Goal: Information Seeking & Learning: Learn about a topic

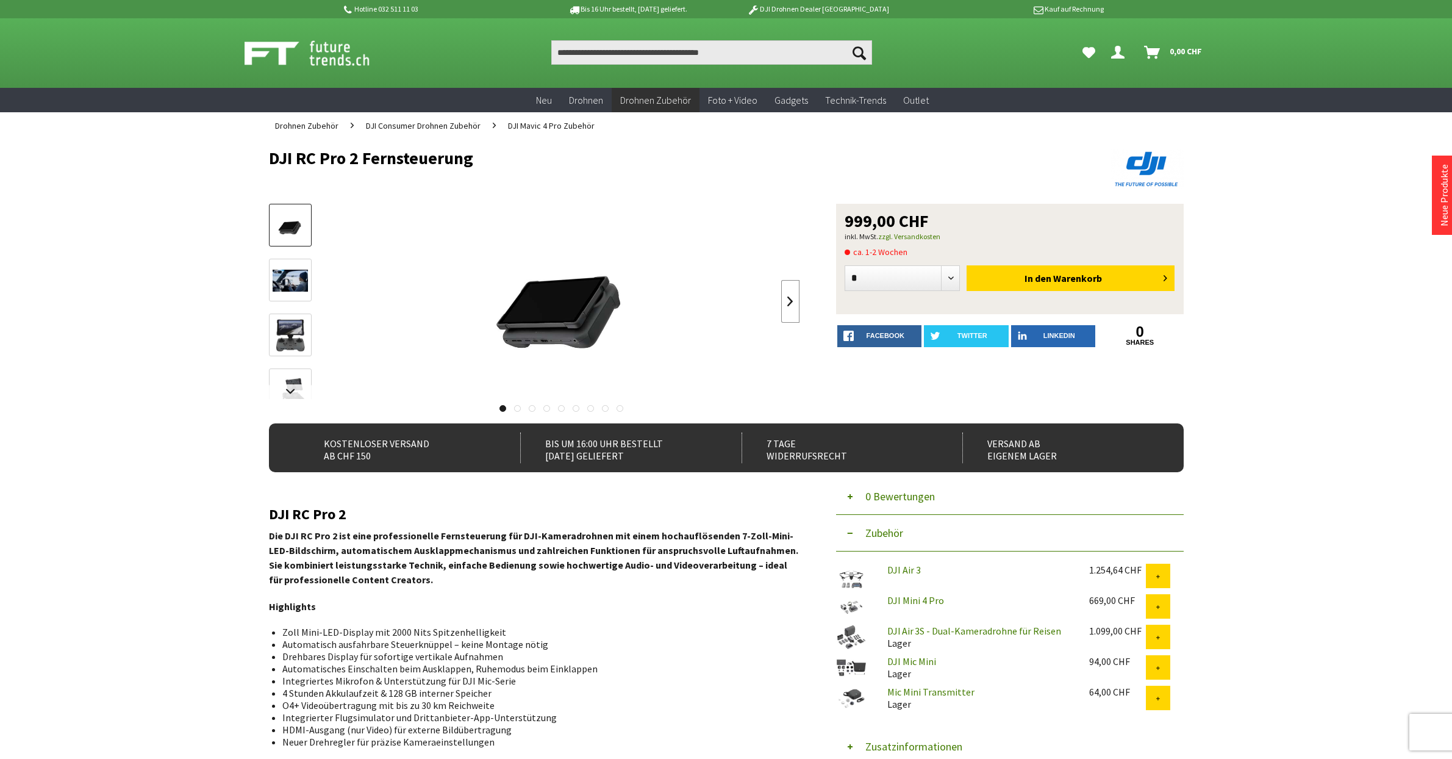
click at [790, 300] on link at bounding box center [790, 301] width 18 height 43
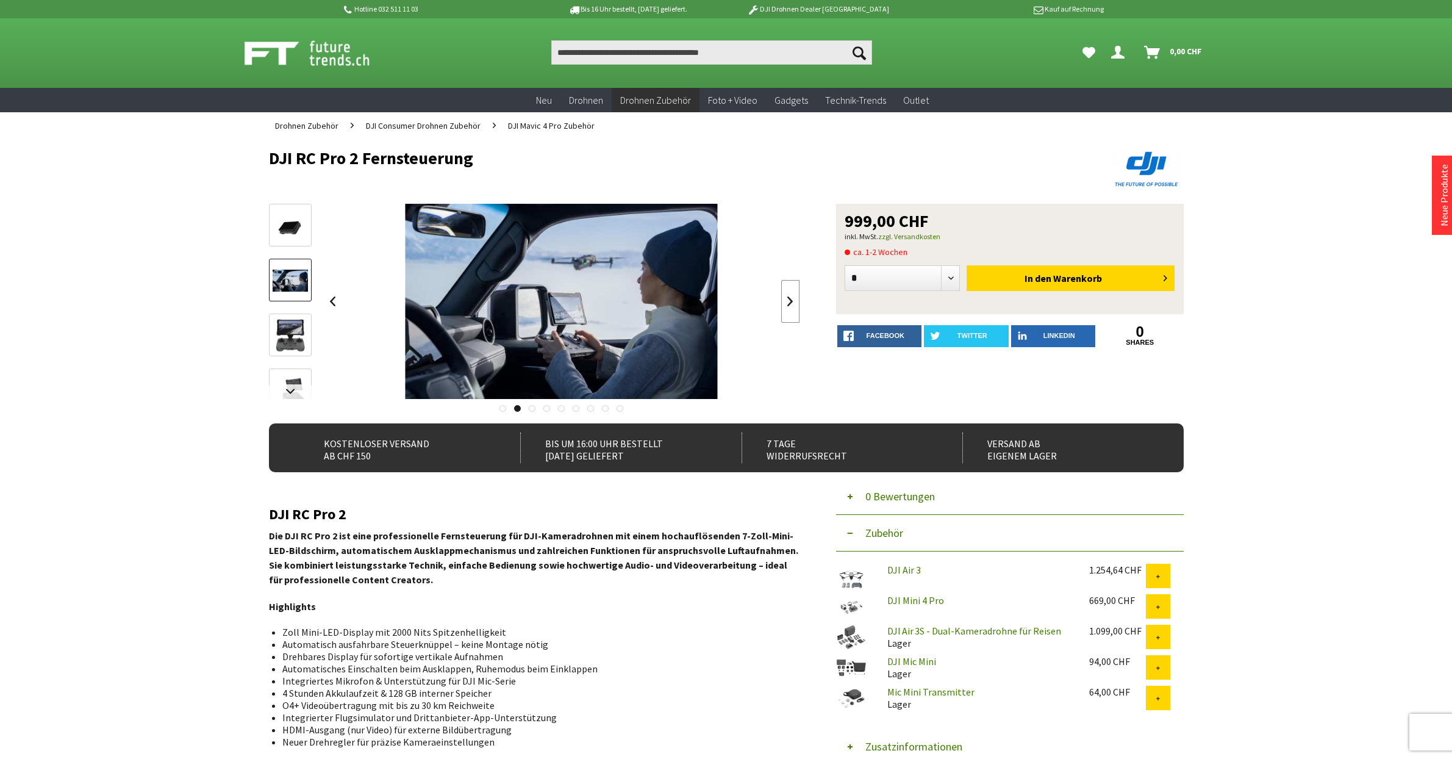
click at [792, 298] on link at bounding box center [790, 301] width 18 height 43
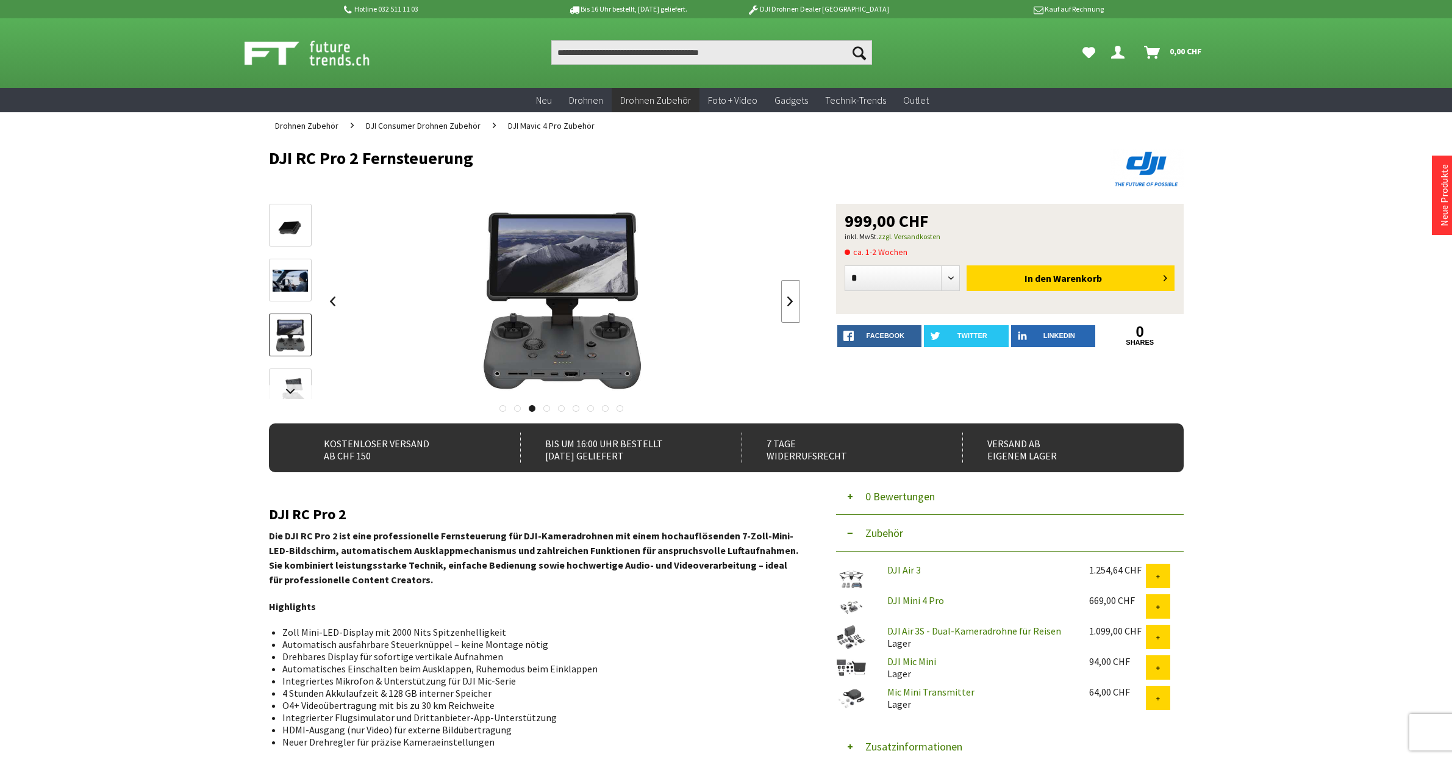
click at [796, 298] on link at bounding box center [790, 301] width 18 height 43
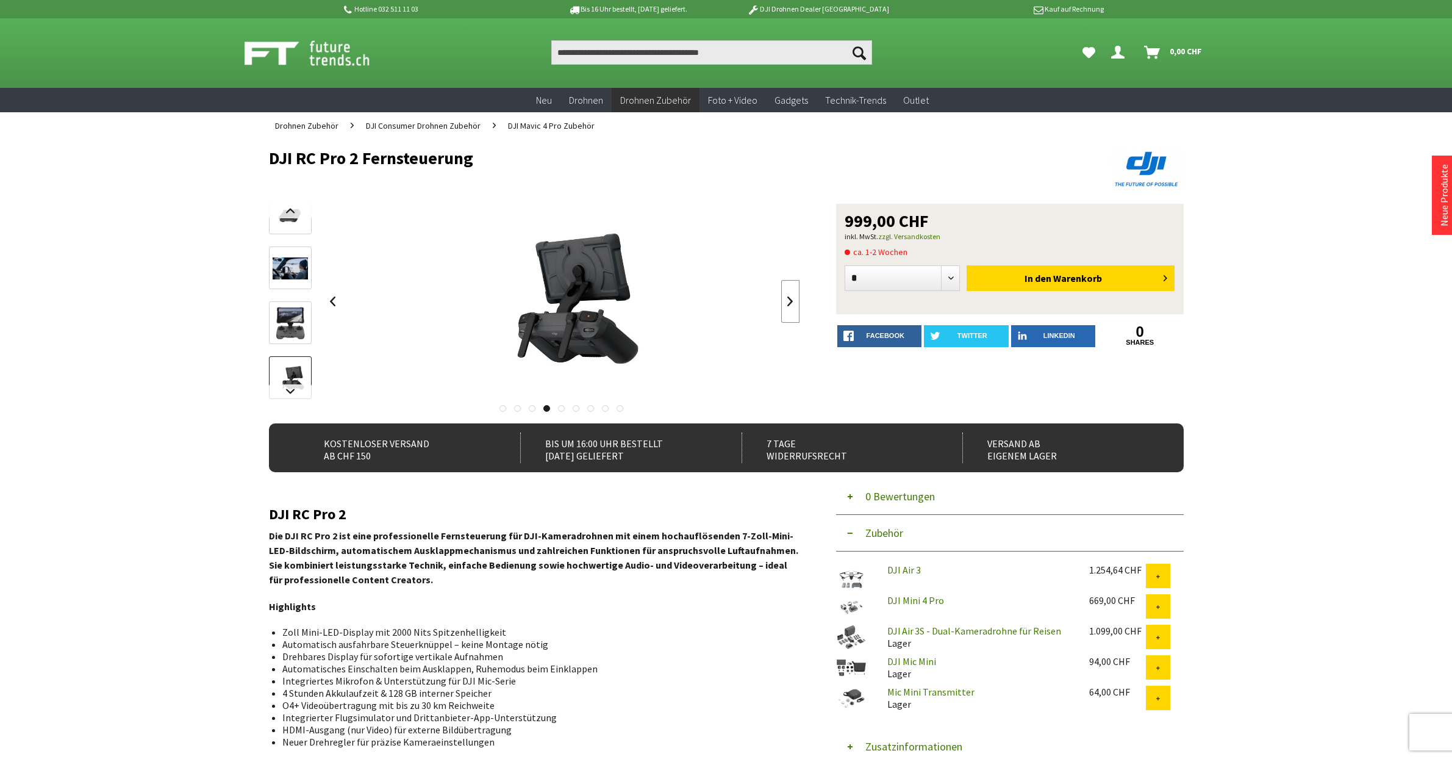
click at [792, 298] on link at bounding box center [790, 301] width 18 height 43
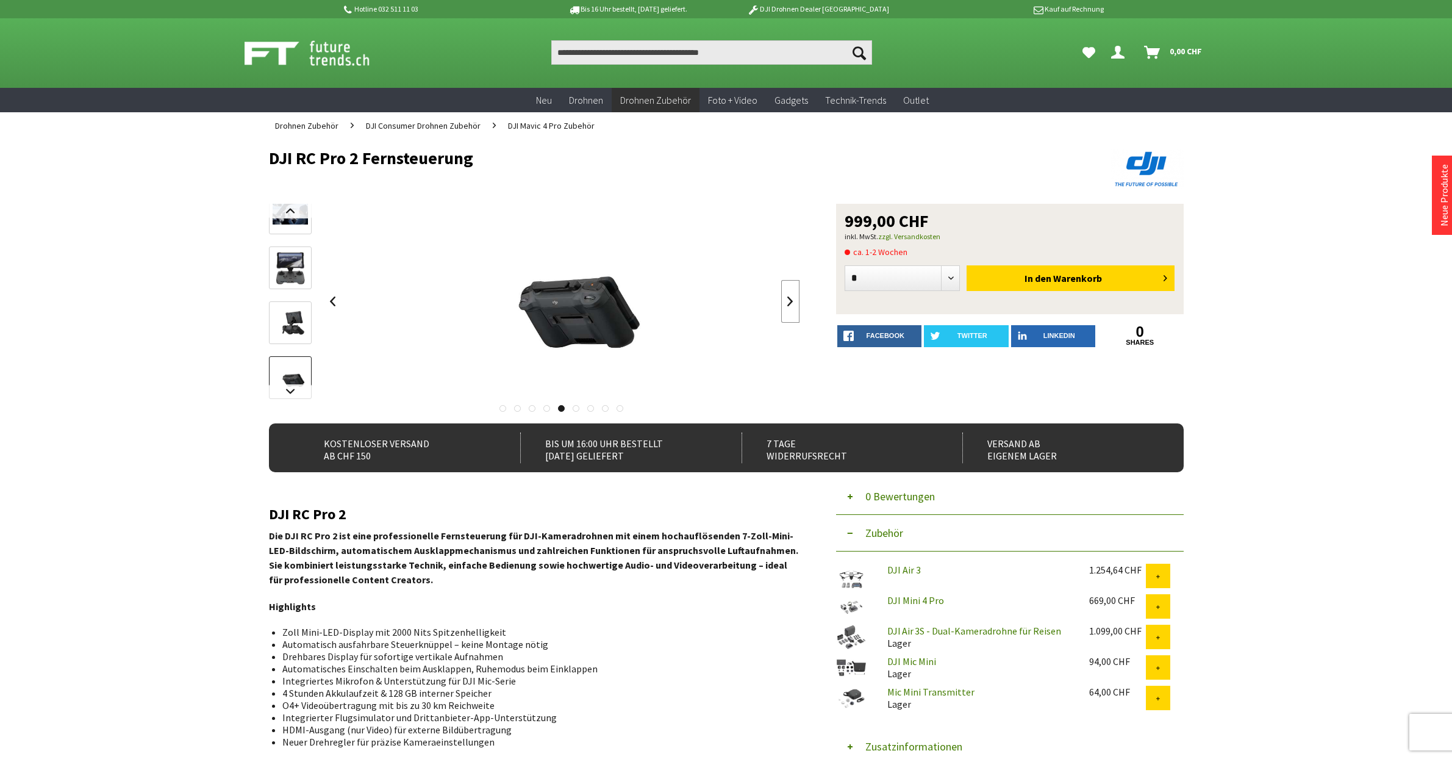
click at [792, 298] on link at bounding box center [790, 301] width 18 height 43
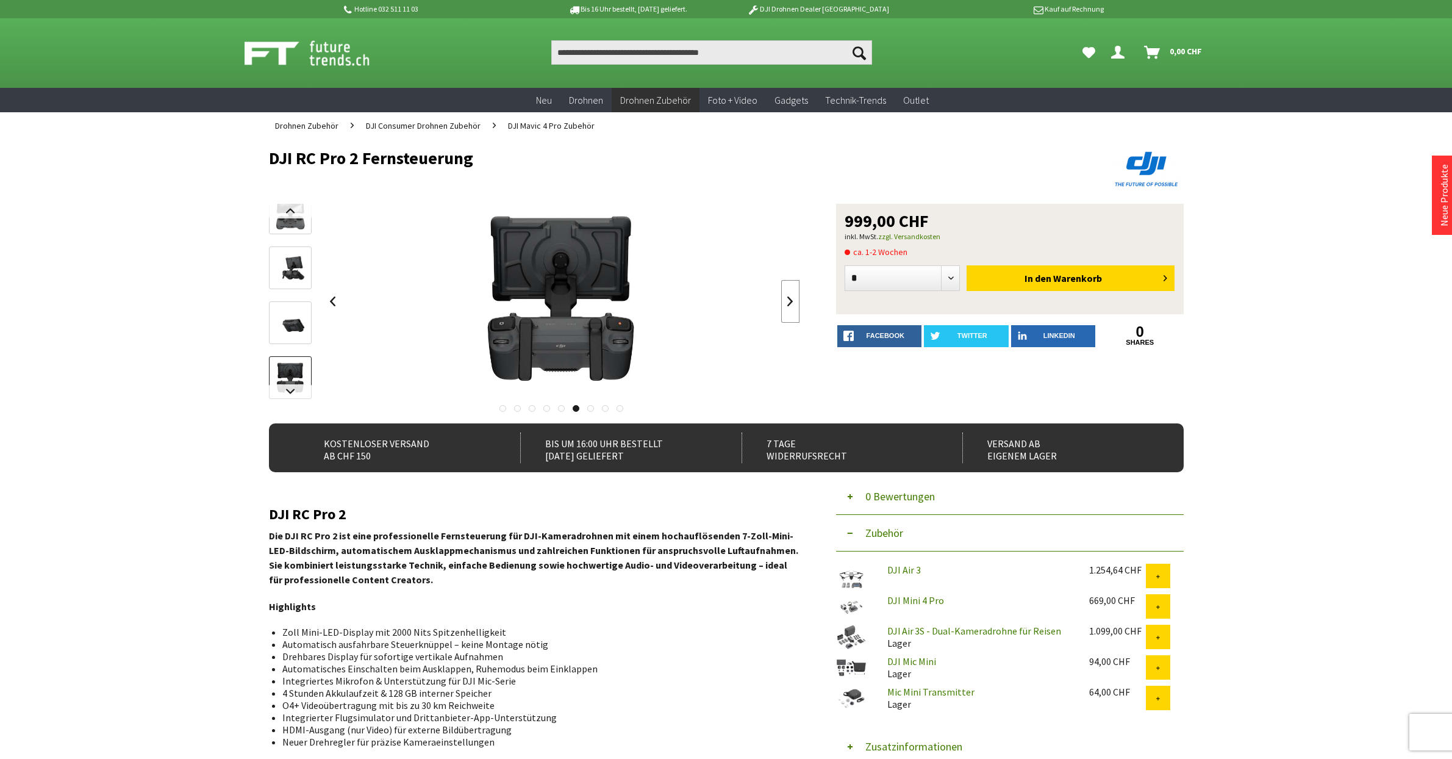
click at [792, 298] on link at bounding box center [790, 301] width 18 height 43
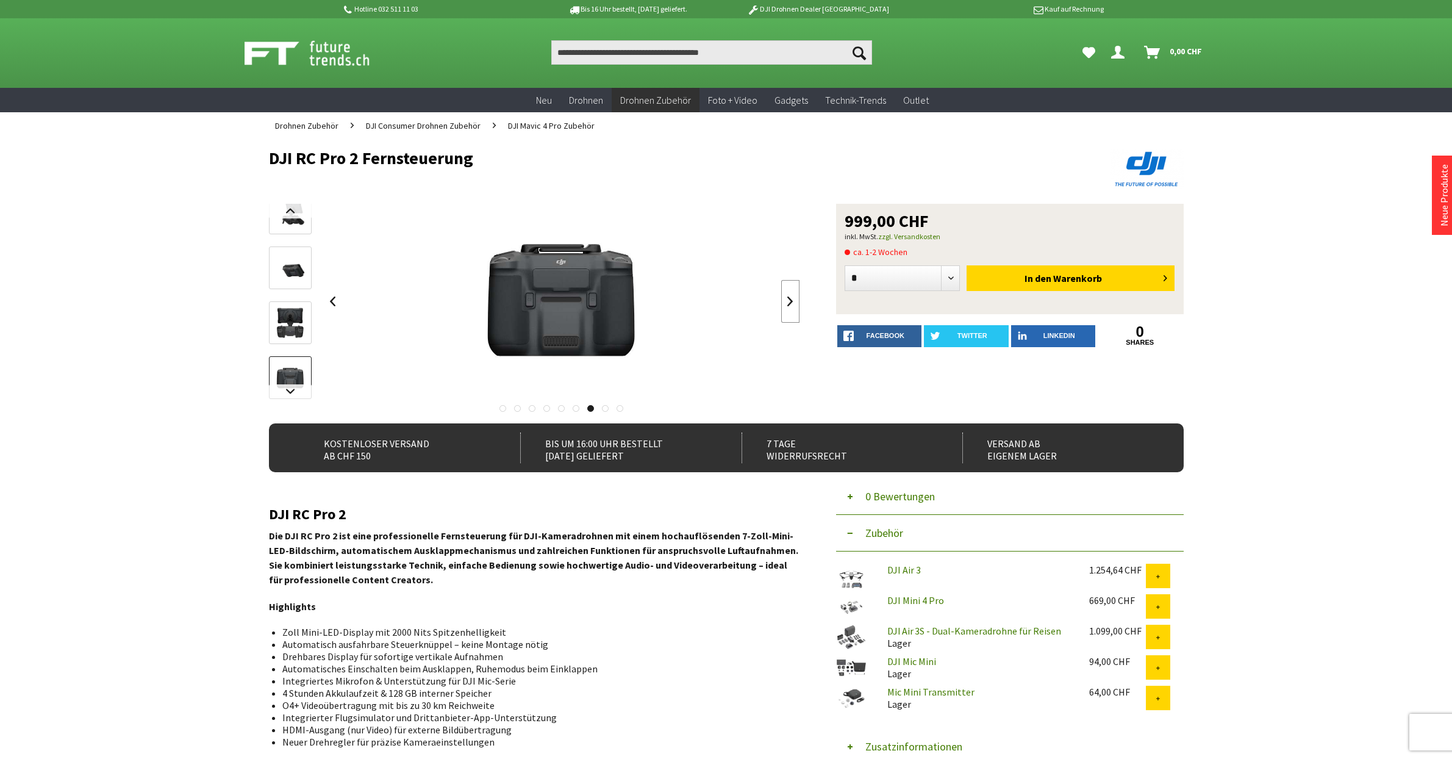
click at [792, 298] on link at bounding box center [790, 301] width 18 height 43
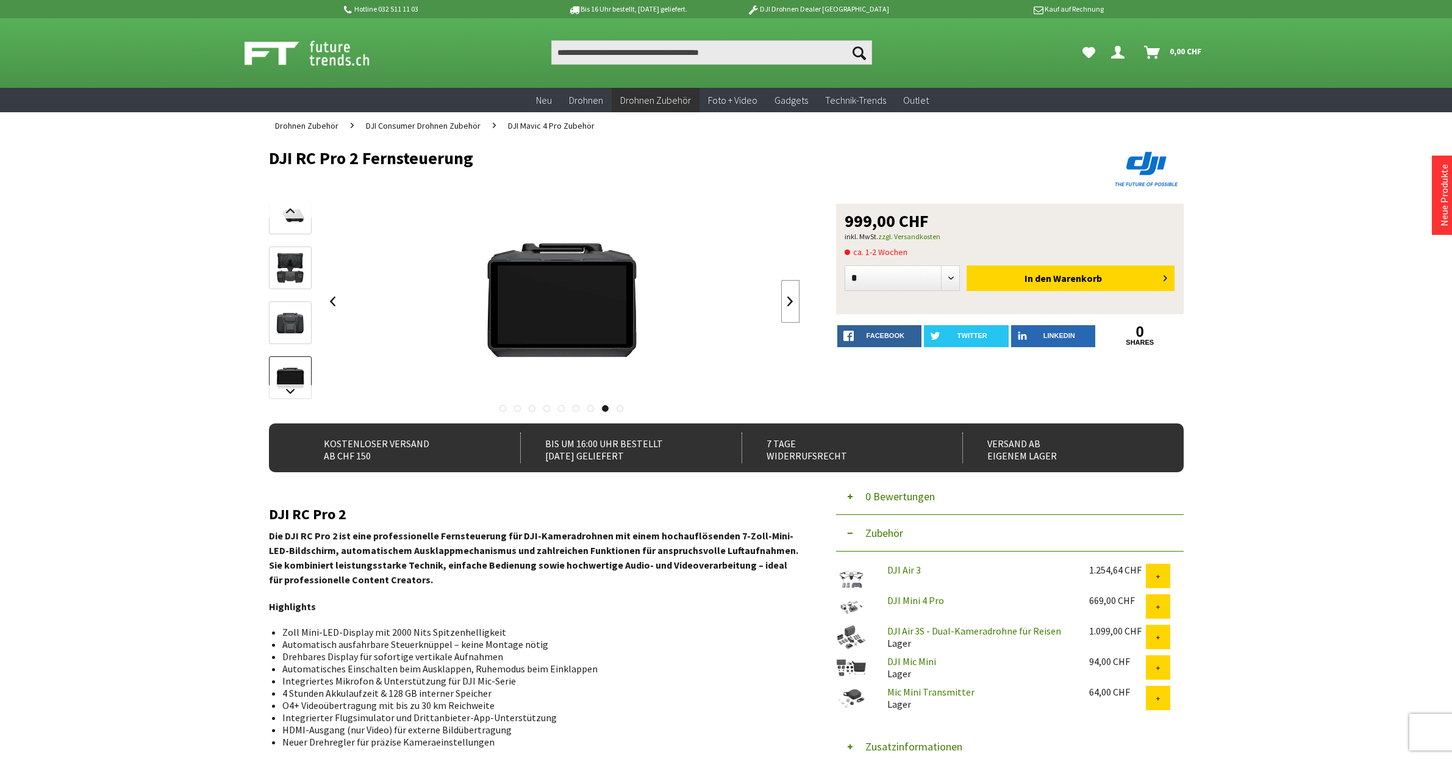
click at [792, 298] on link at bounding box center [790, 301] width 18 height 43
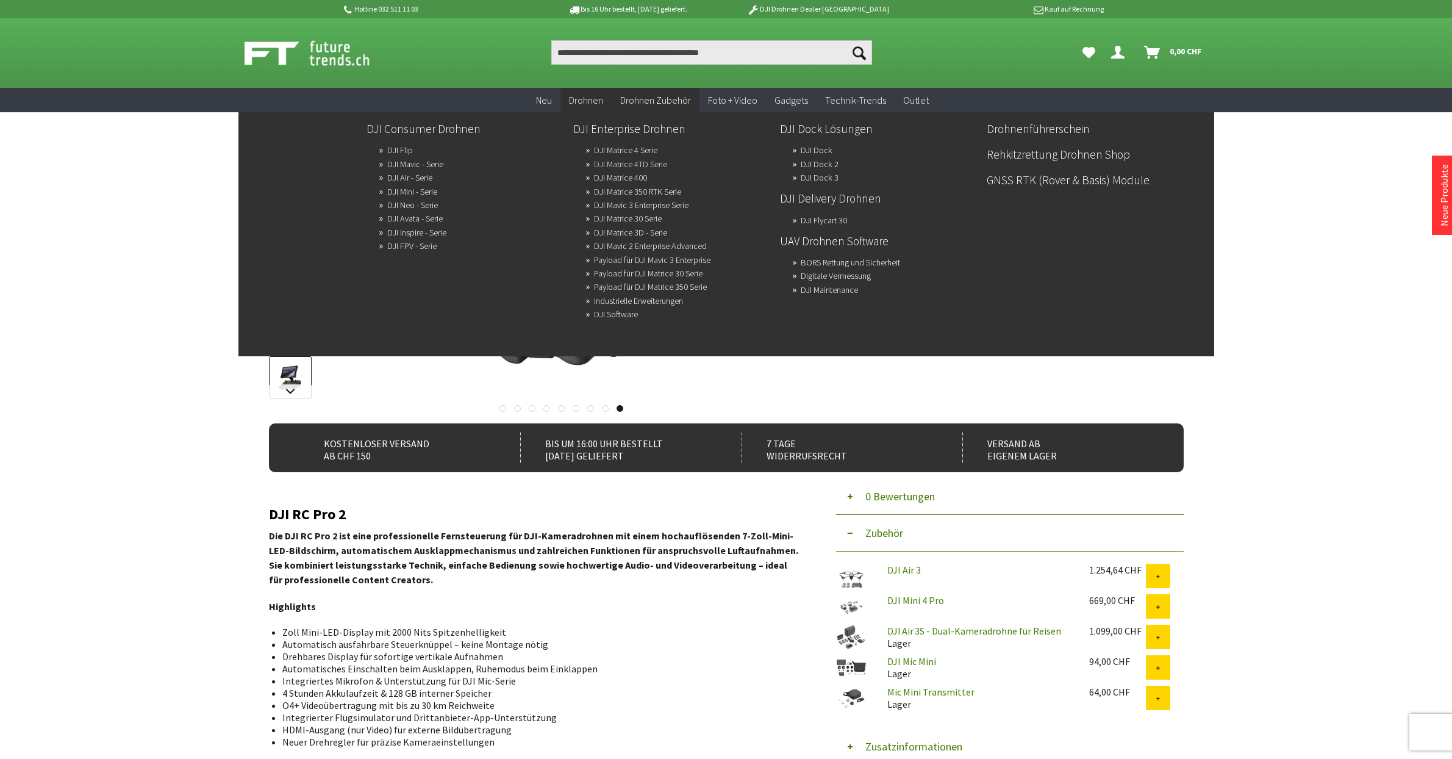
click at [609, 160] on link "DJI Matrice 4TD Serie" at bounding box center [630, 164] width 73 height 17
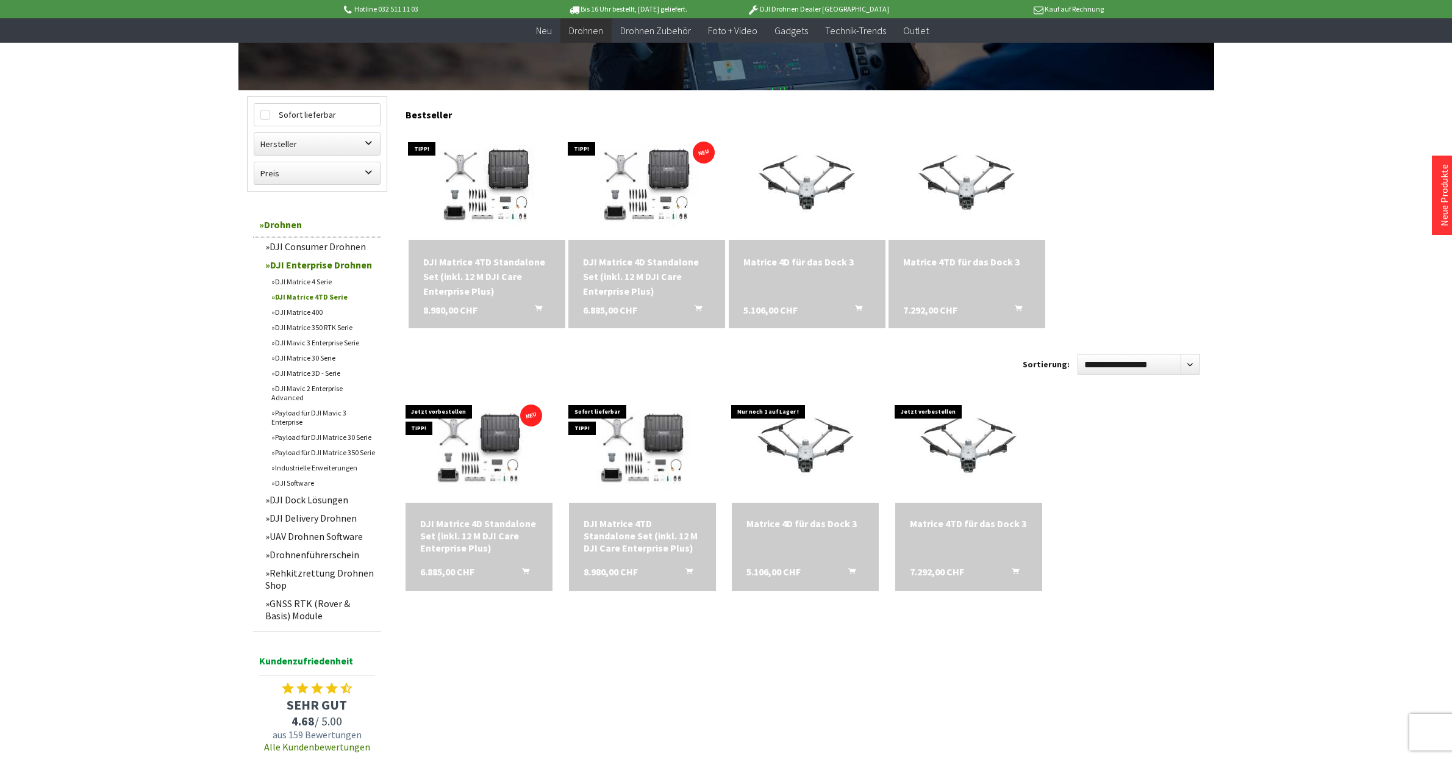
scroll to position [264, 0]
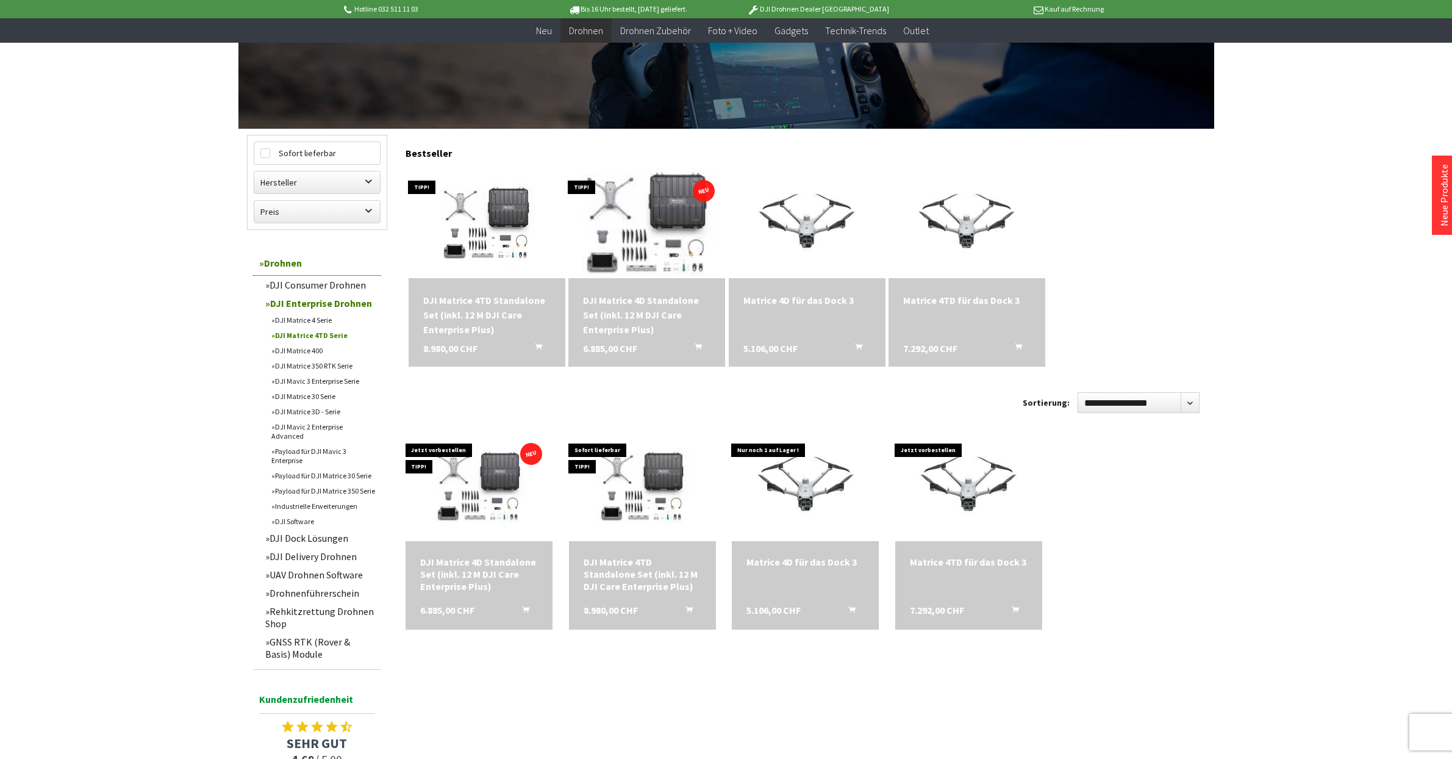
click at [676, 228] on img at bounding box center [646, 223] width 213 height 154
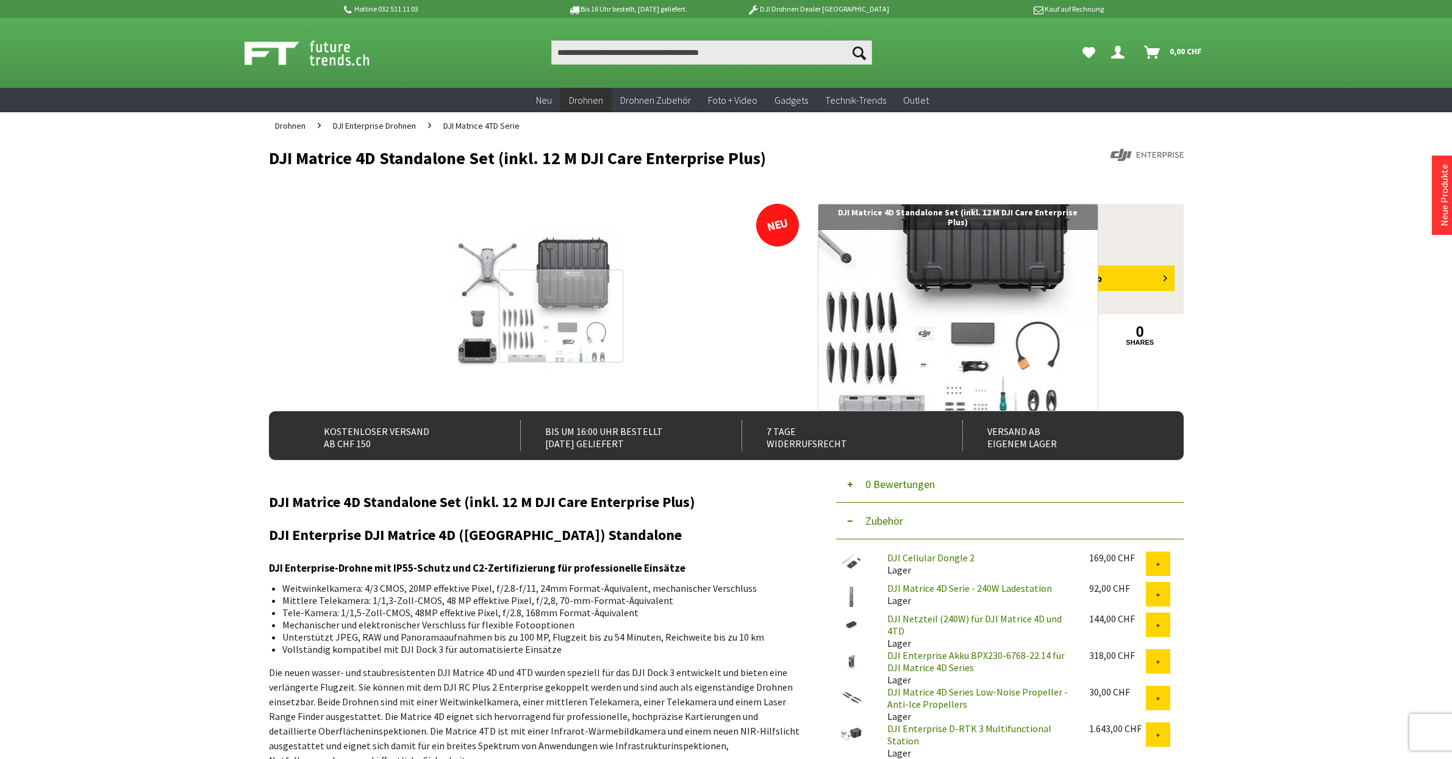
click at [561, 316] on div at bounding box center [561, 316] width 124 height 92
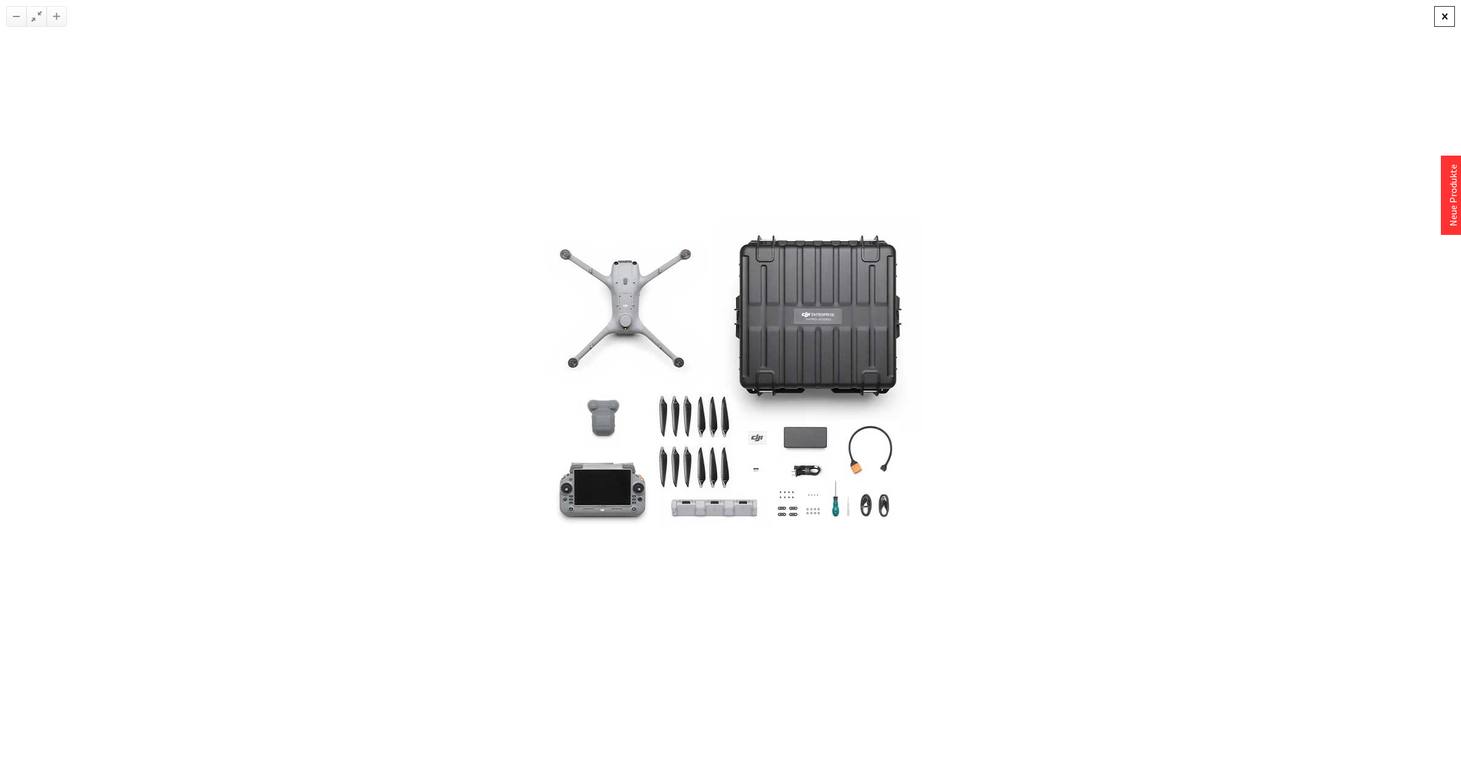
click at [1436, 15] on div at bounding box center [1445, 16] width 21 height 21
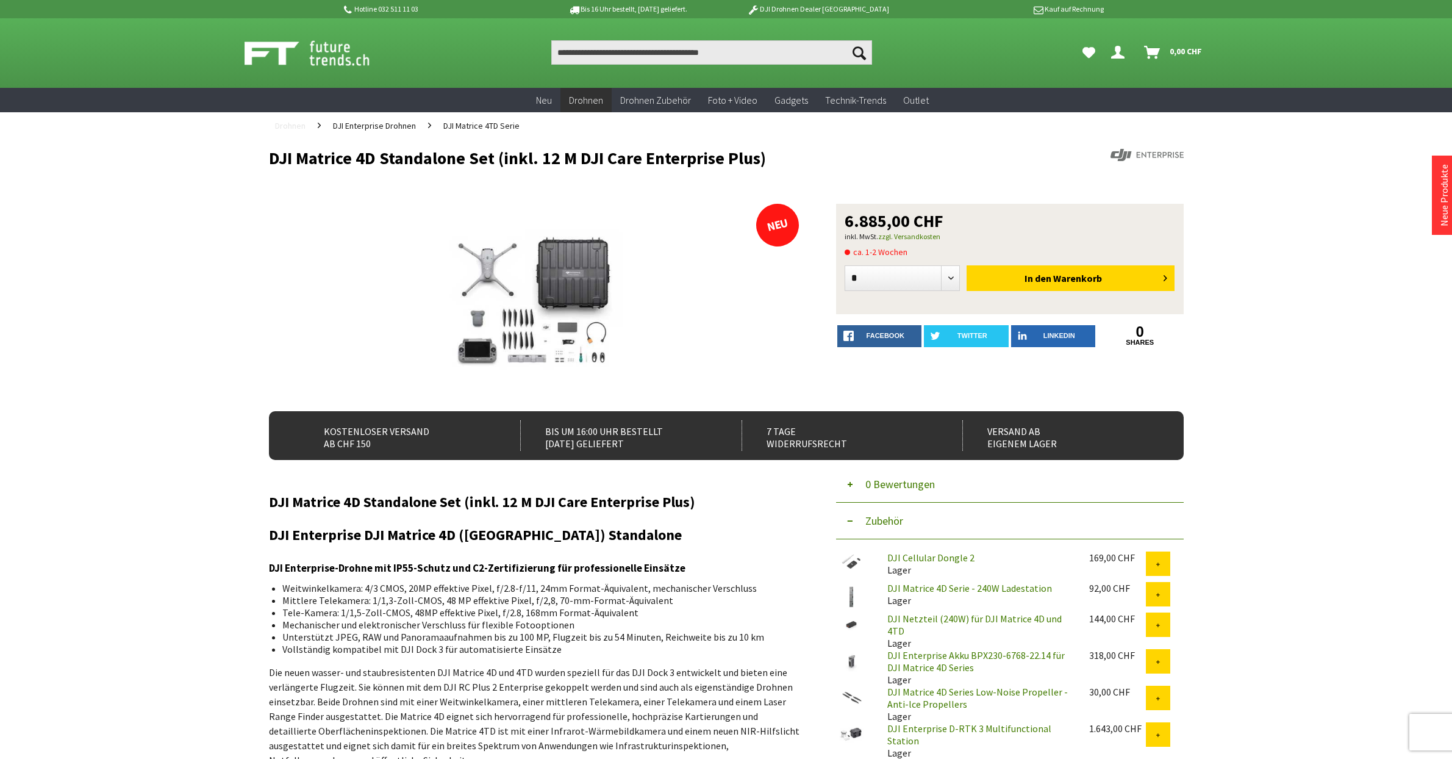
click at [296, 123] on span "Drohnen" at bounding box center [290, 125] width 30 height 11
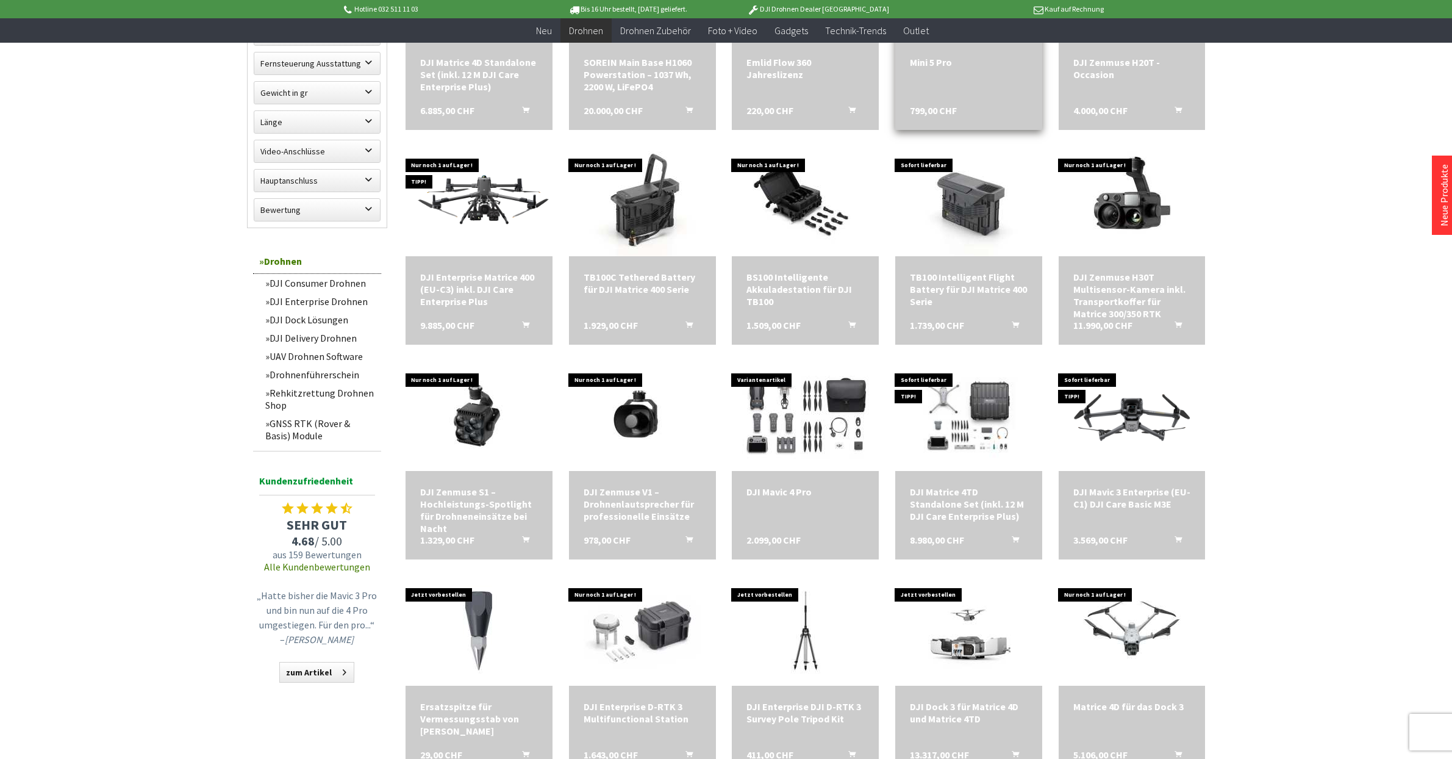
scroll to position [773, 0]
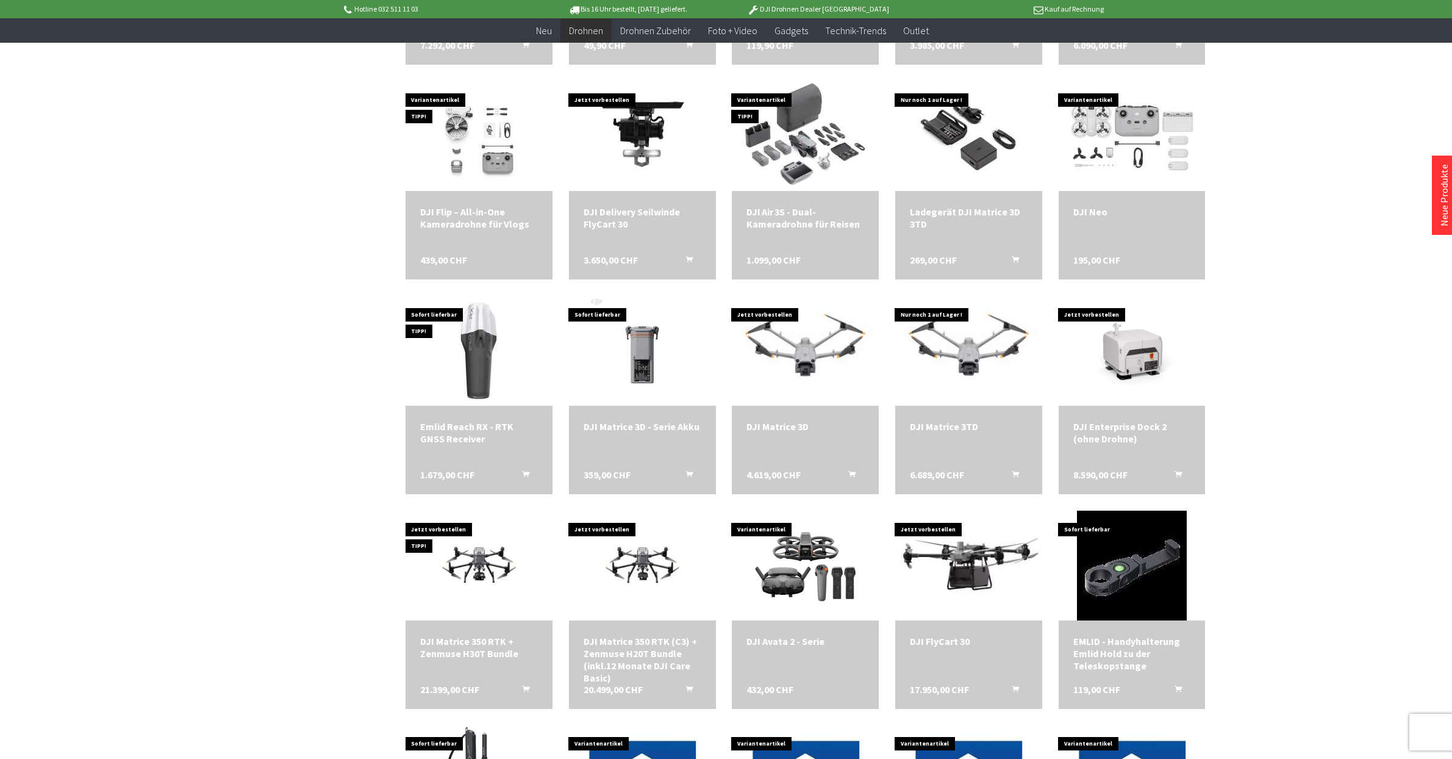
scroll to position [1688, 0]
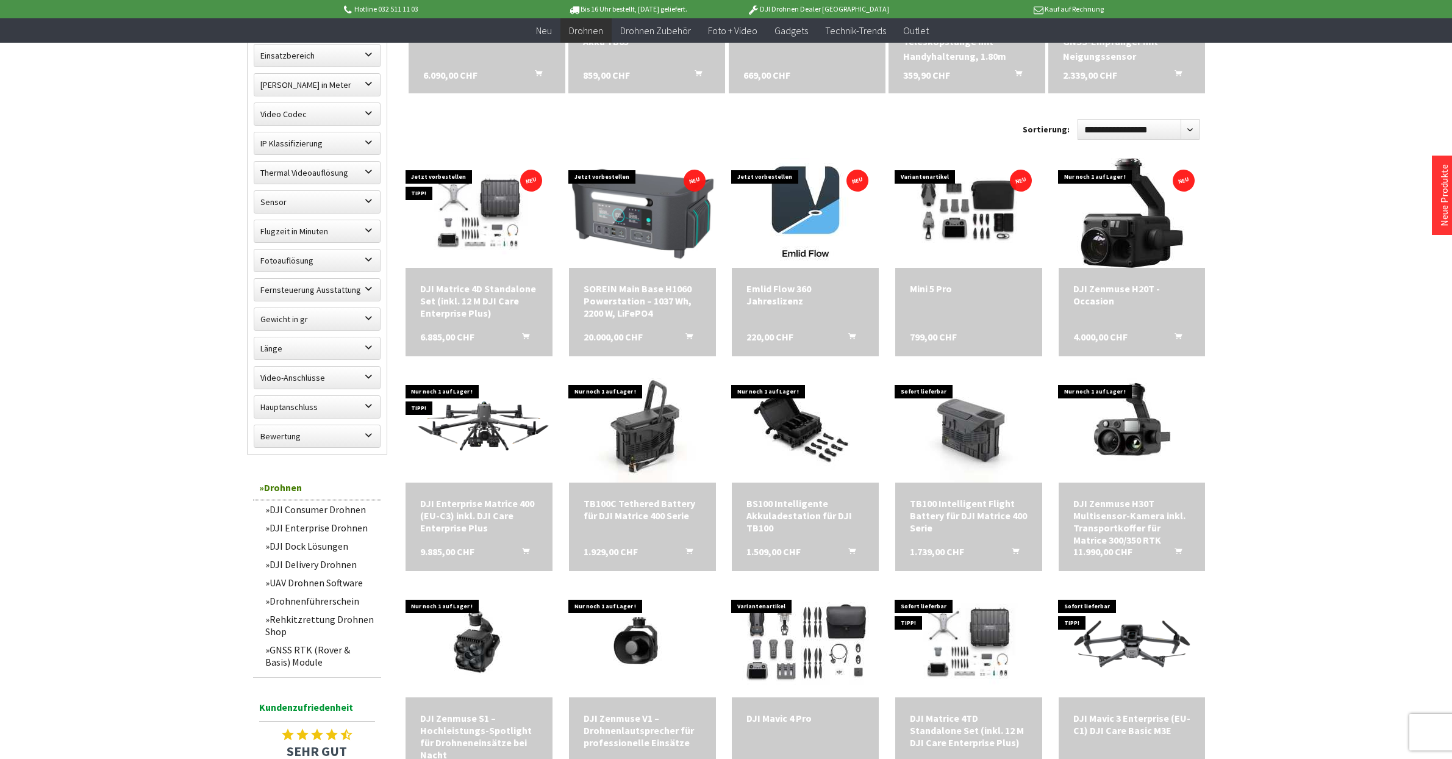
scroll to position [529, 0]
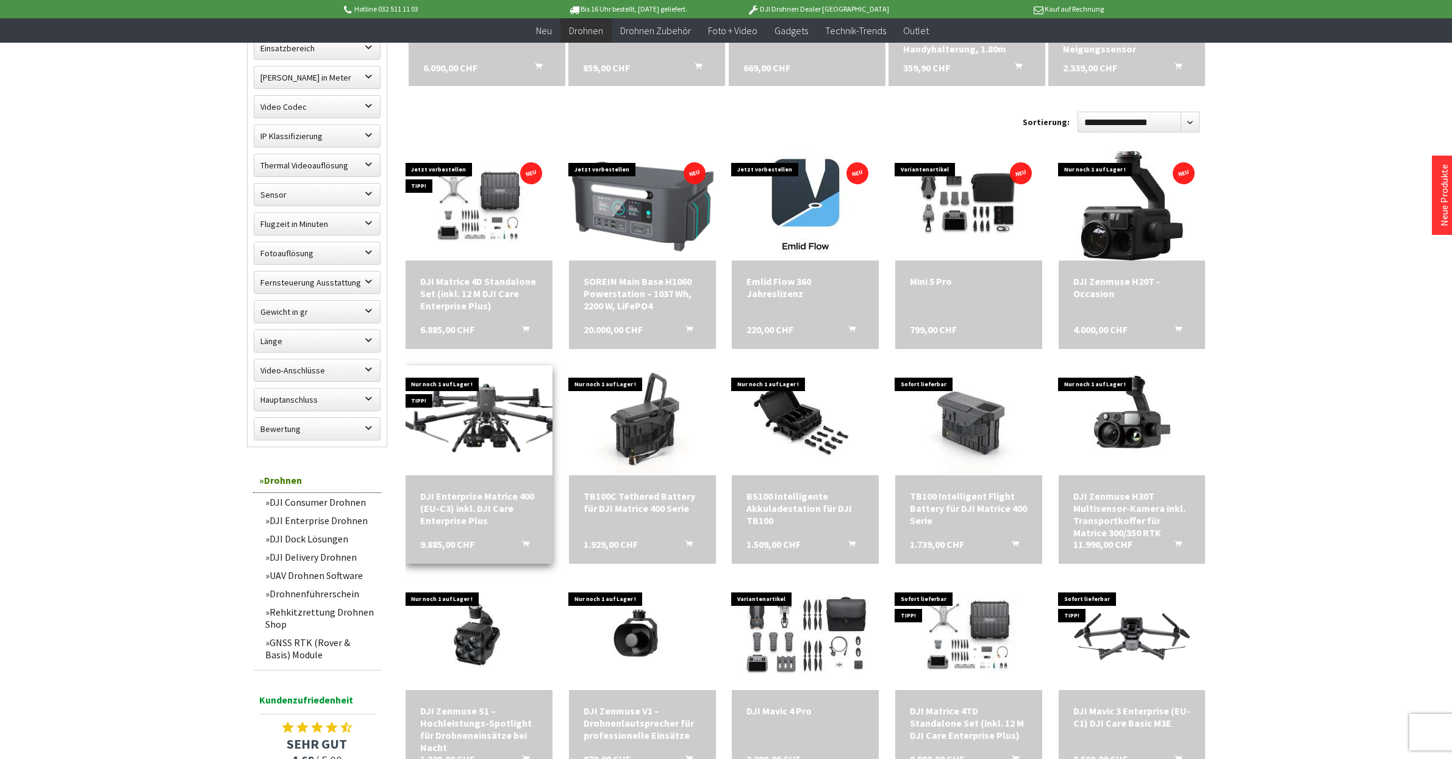
scroll to position [549, 0]
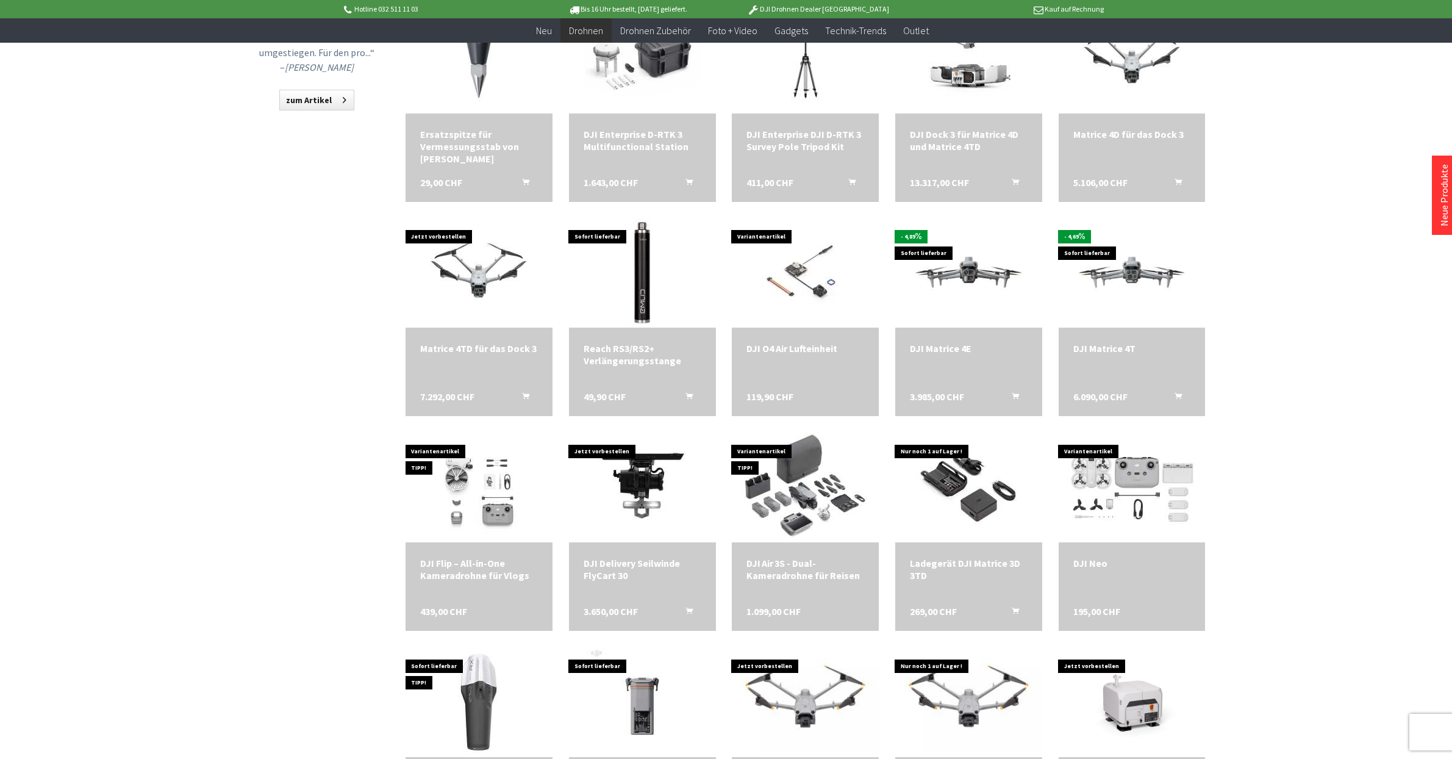
scroll to position [1342, 0]
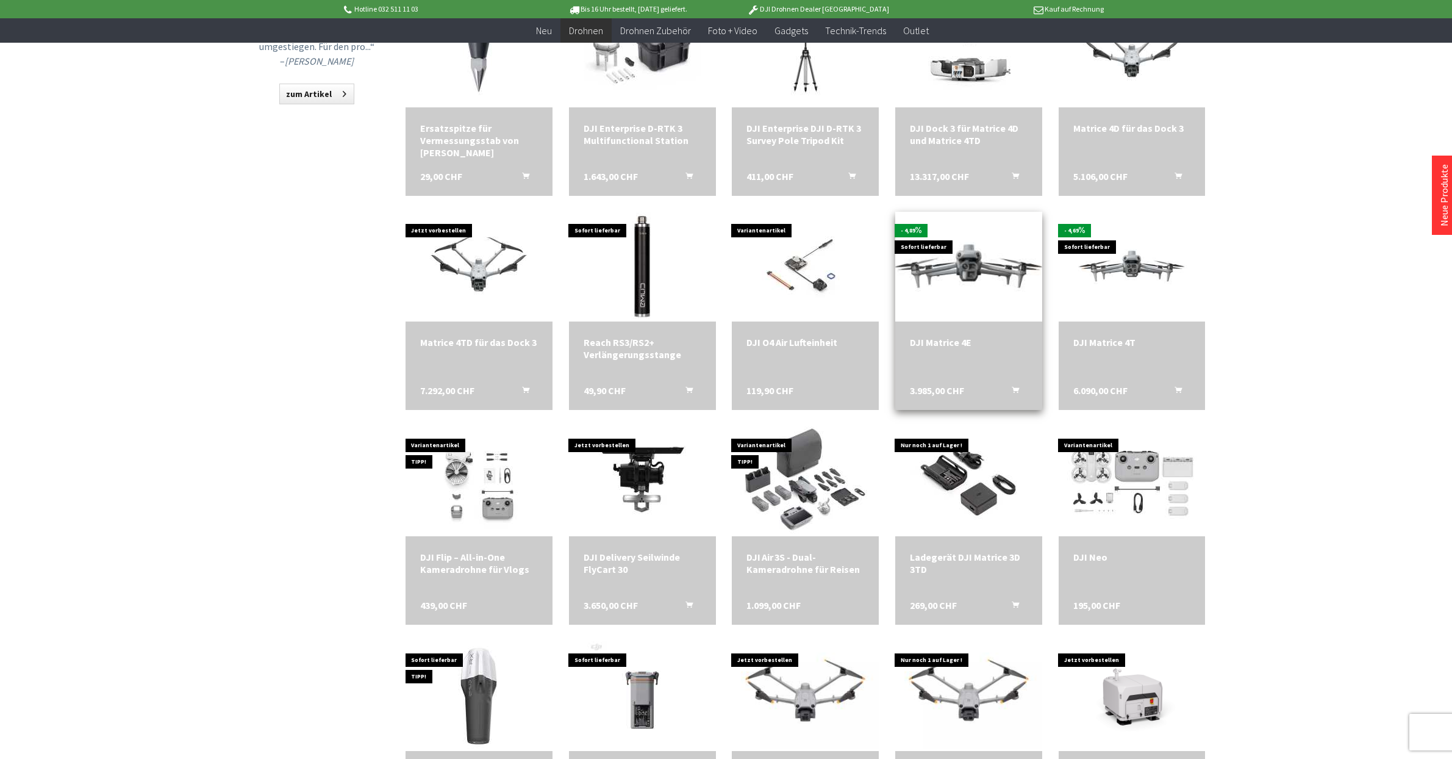
click at [980, 273] on img at bounding box center [969, 267] width 206 height 116
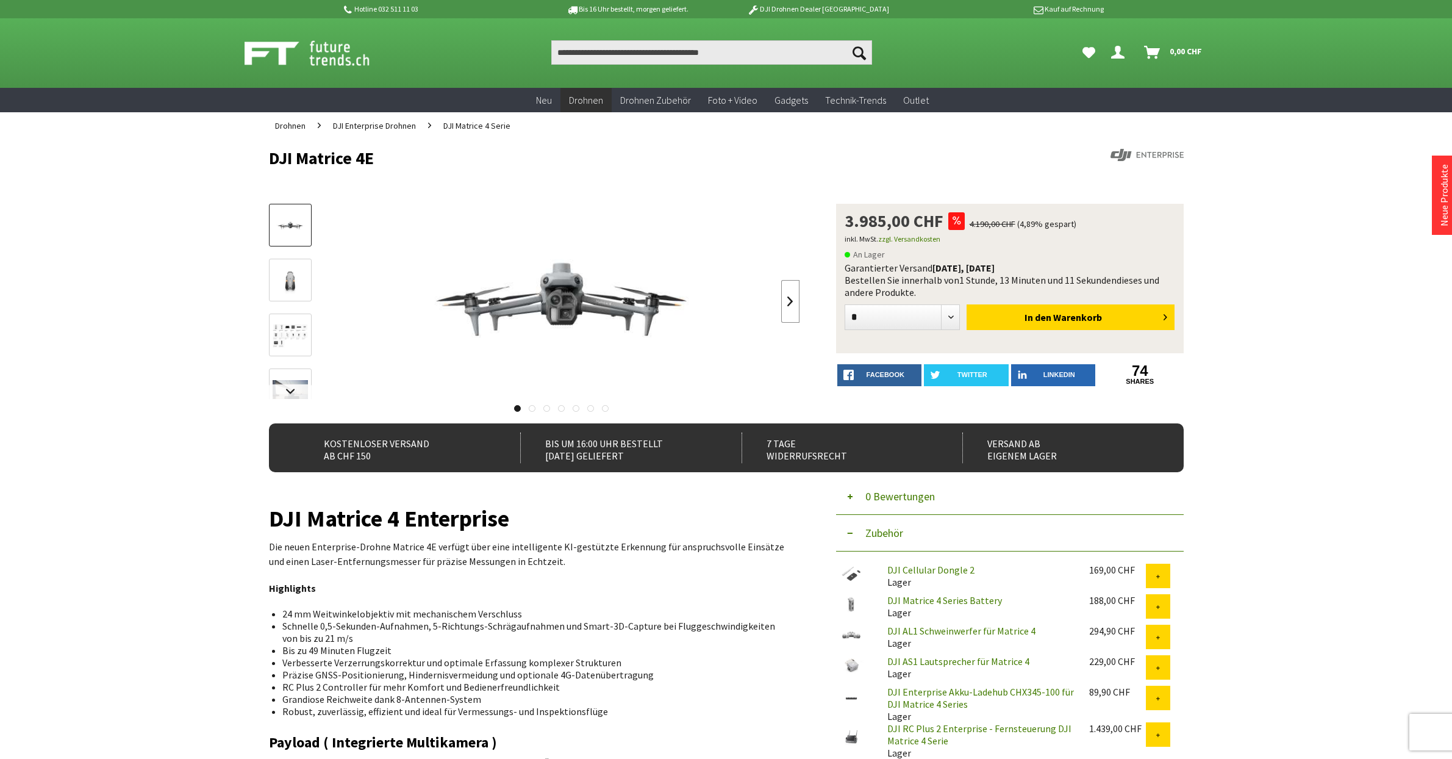
click at [788, 298] on link at bounding box center [790, 301] width 18 height 43
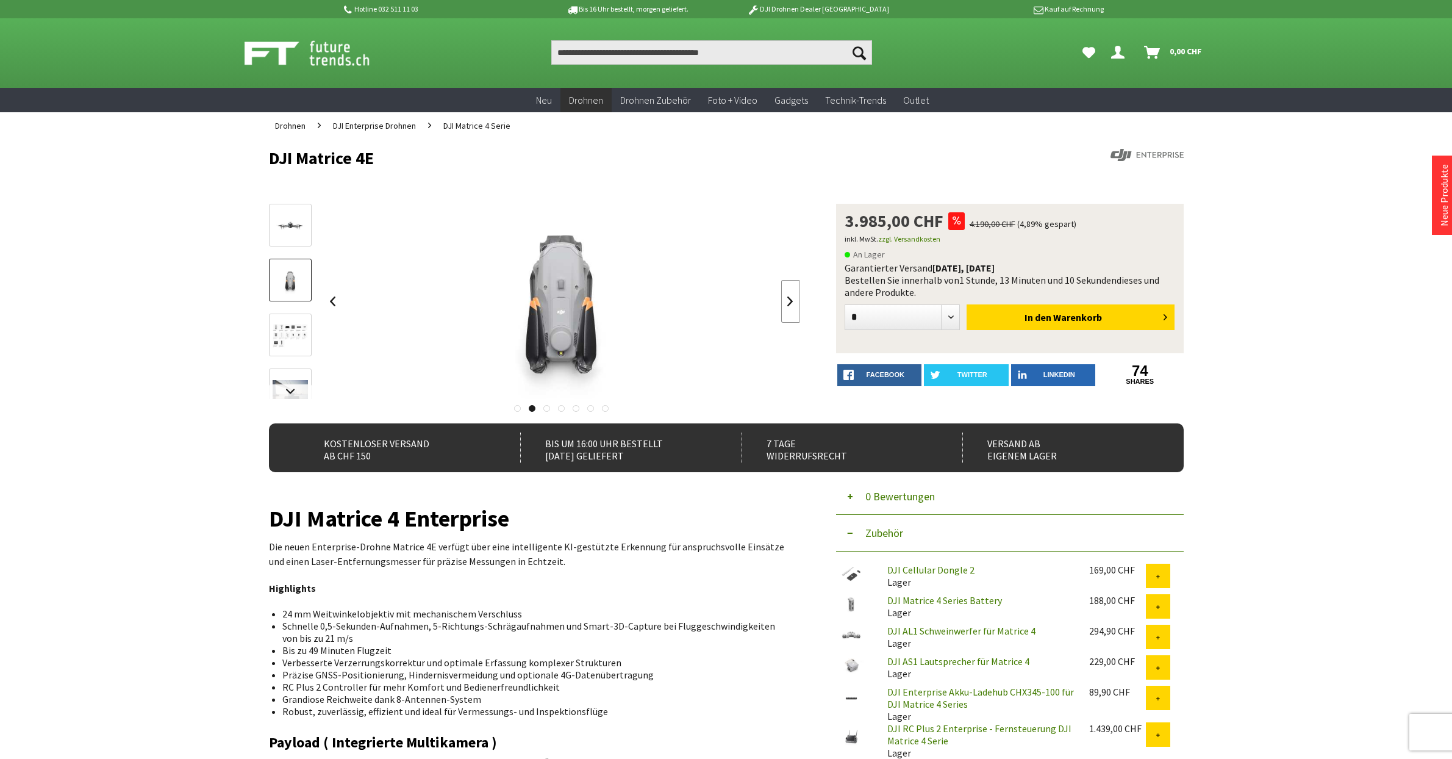
click at [788, 298] on link at bounding box center [790, 301] width 18 height 43
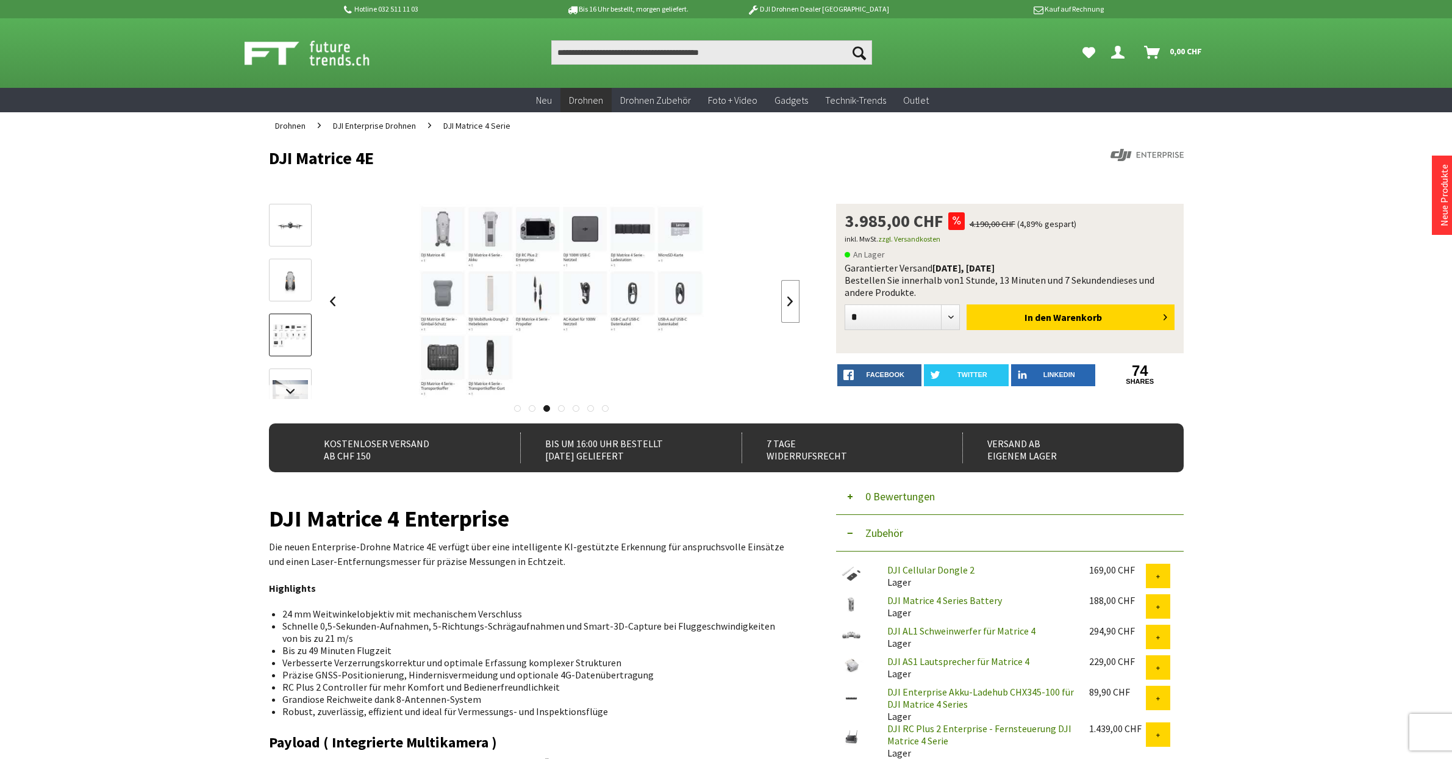
click at [788, 298] on link at bounding box center [790, 301] width 18 height 43
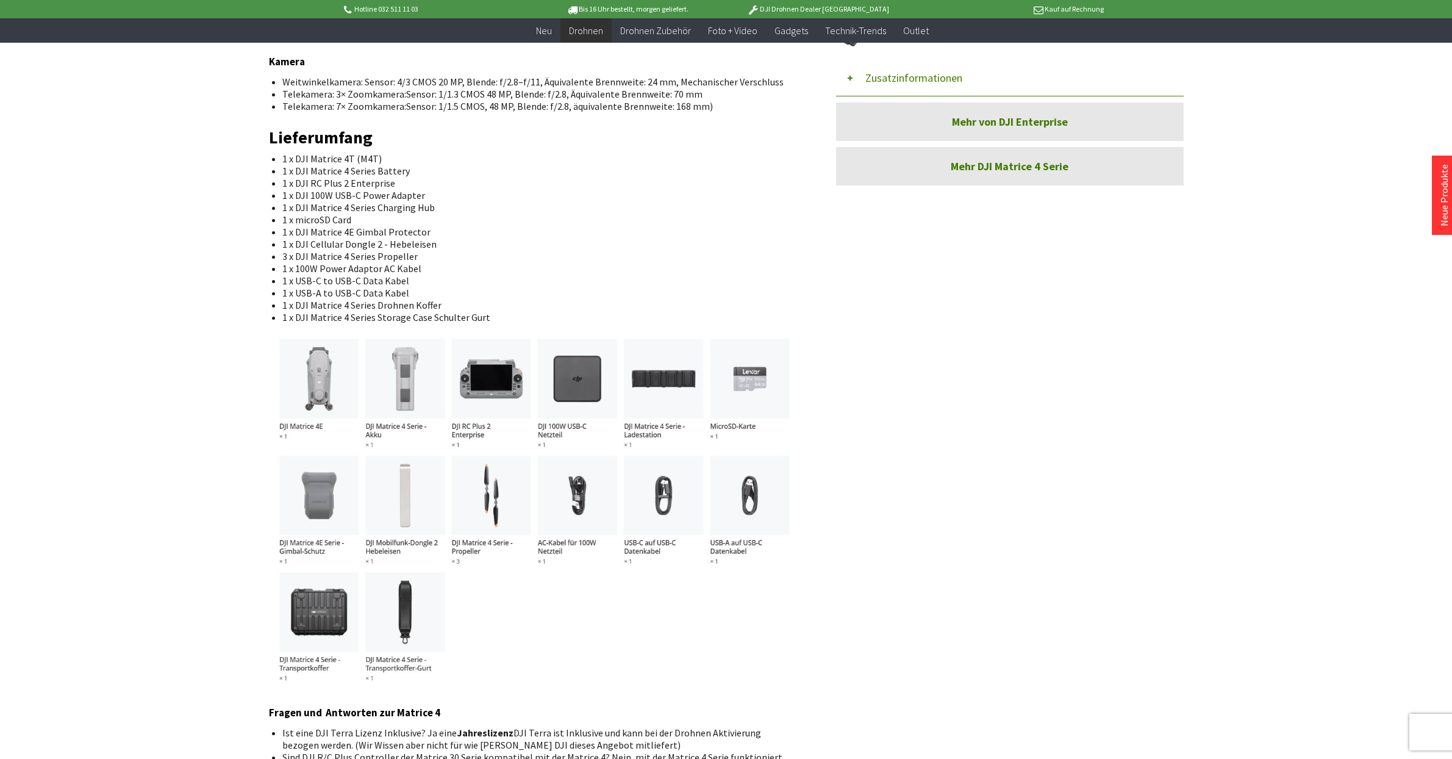
scroll to position [1228, 0]
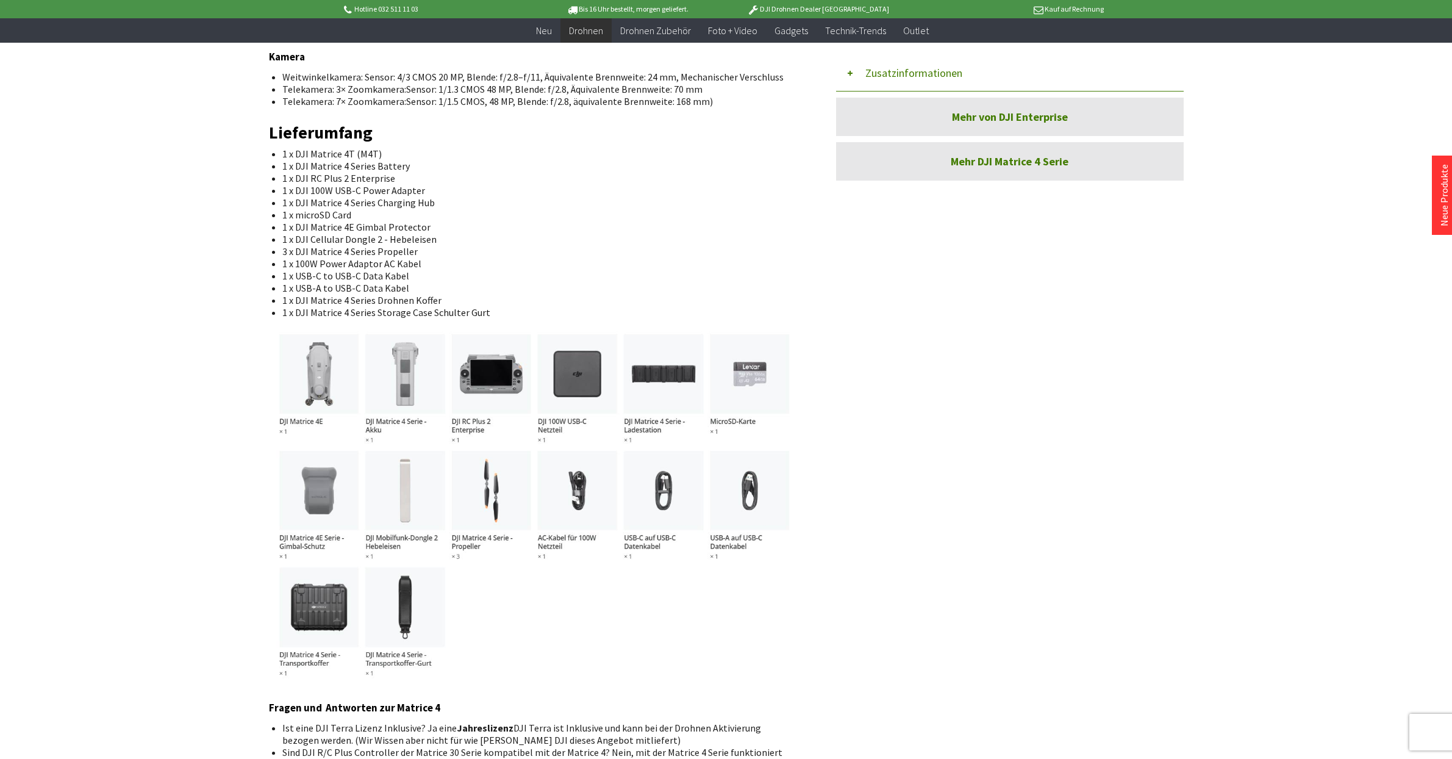
click at [314, 382] on img at bounding box center [534, 505] width 531 height 354
click at [518, 387] on img at bounding box center [534, 505] width 531 height 354
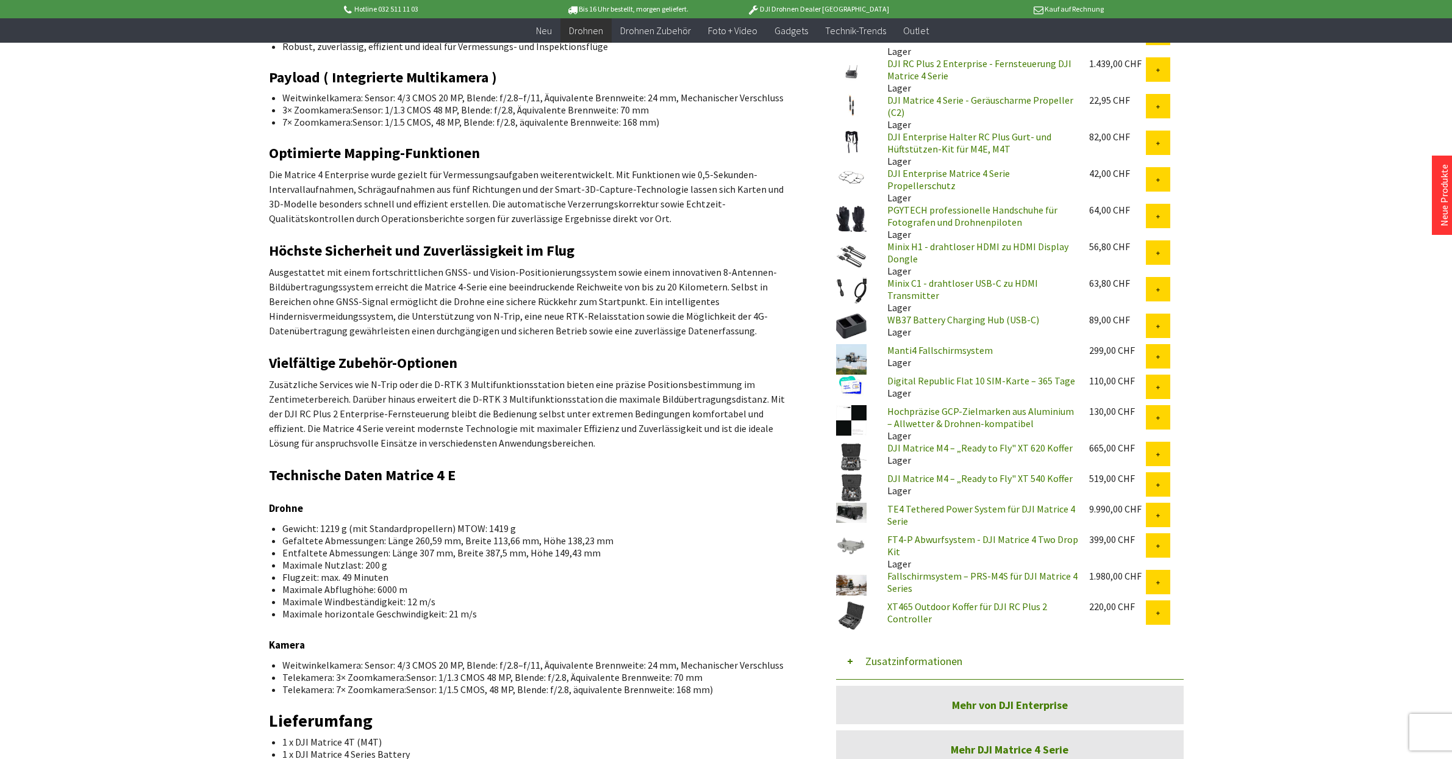
scroll to position [639, 0]
click at [744, 248] on h2 "Höchste Sicherheit und Zuverlässigkeit im Flug" at bounding box center [534, 252] width 531 height 16
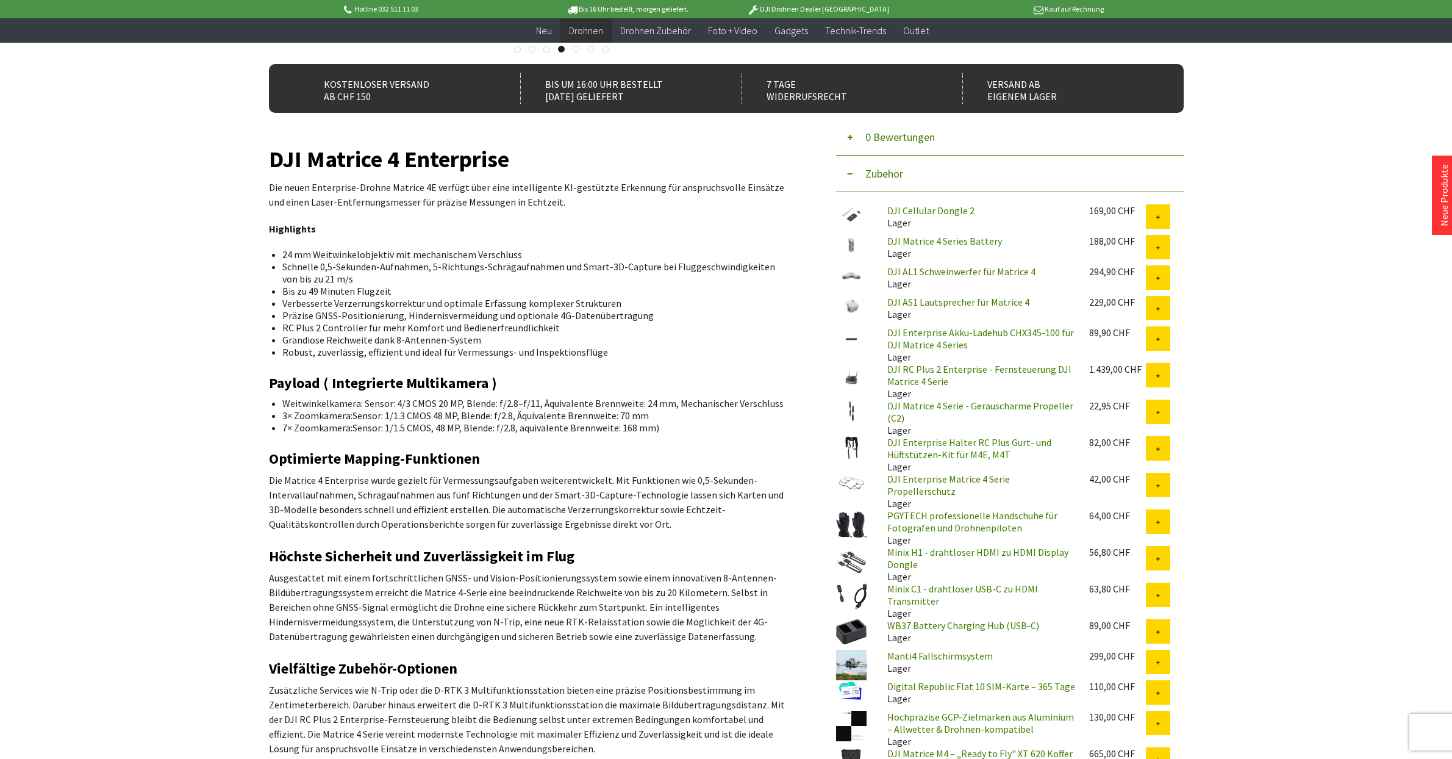
scroll to position [334, 0]
drag, startPoint x: 271, startPoint y: 154, endPoint x: 545, endPoint y: 143, distance: 274.7
copy h1 "DJI Matrice 4 Enterprise"
